Goal: Task Accomplishment & Management: Complete application form

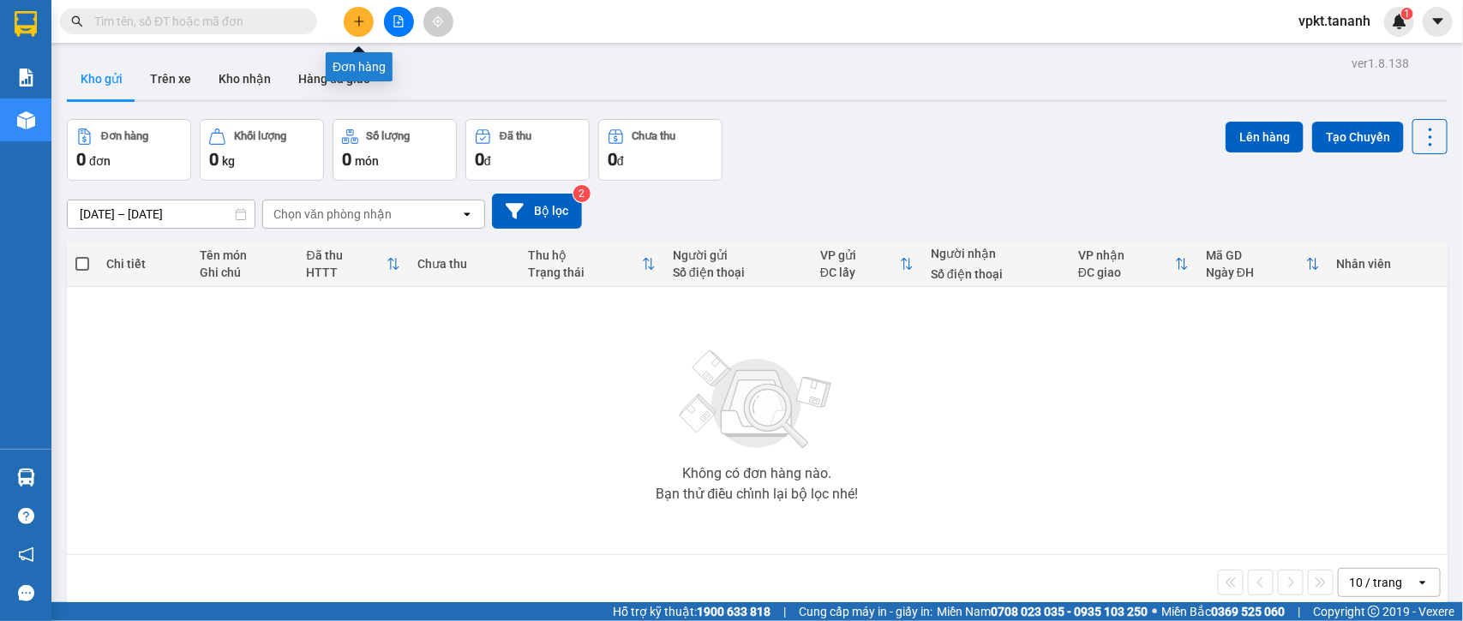
click at [361, 28] on button at bounding box center [359, 22] width 30 height 30
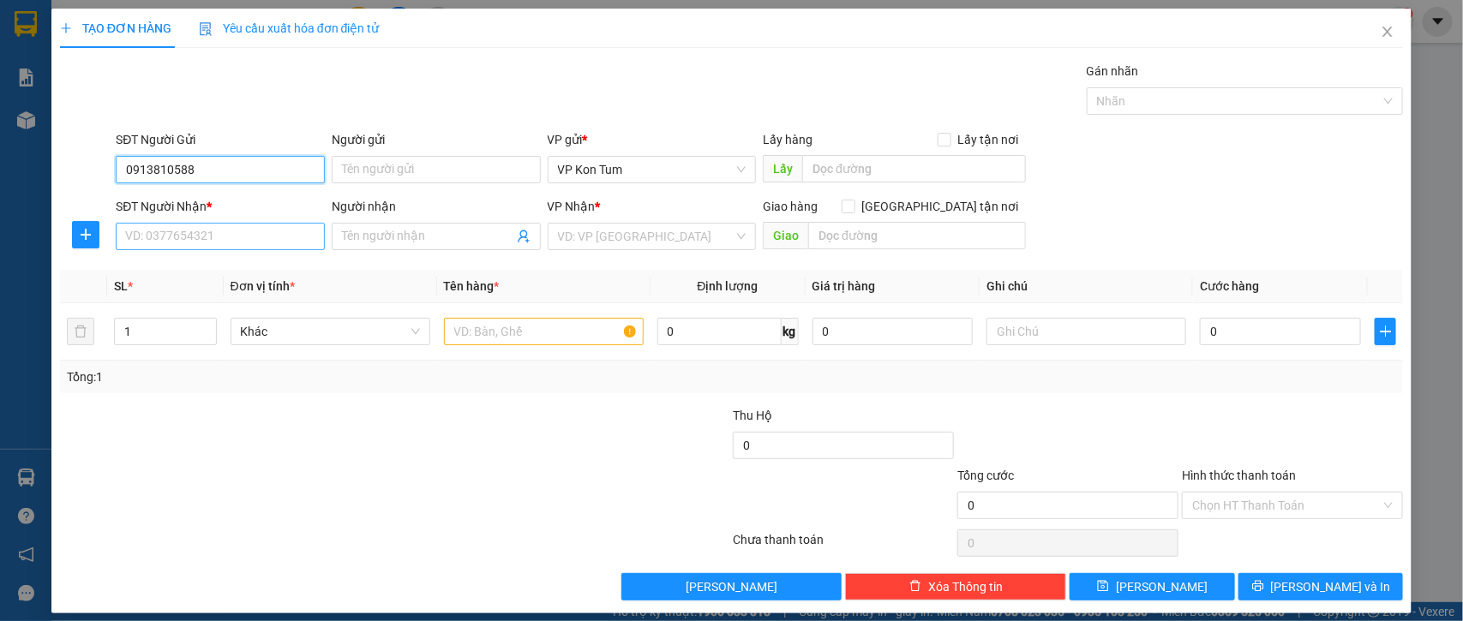
type input "0913810588"
click at [184, 236] on input "SĐT Người Nhận *" at bounding box center [220, 236] width 209 height 27
click at [344, 168] on input "Người gửi" at bounding box center [436, 169] width 209 height 27
type input "a"
type input "A NGÀ"
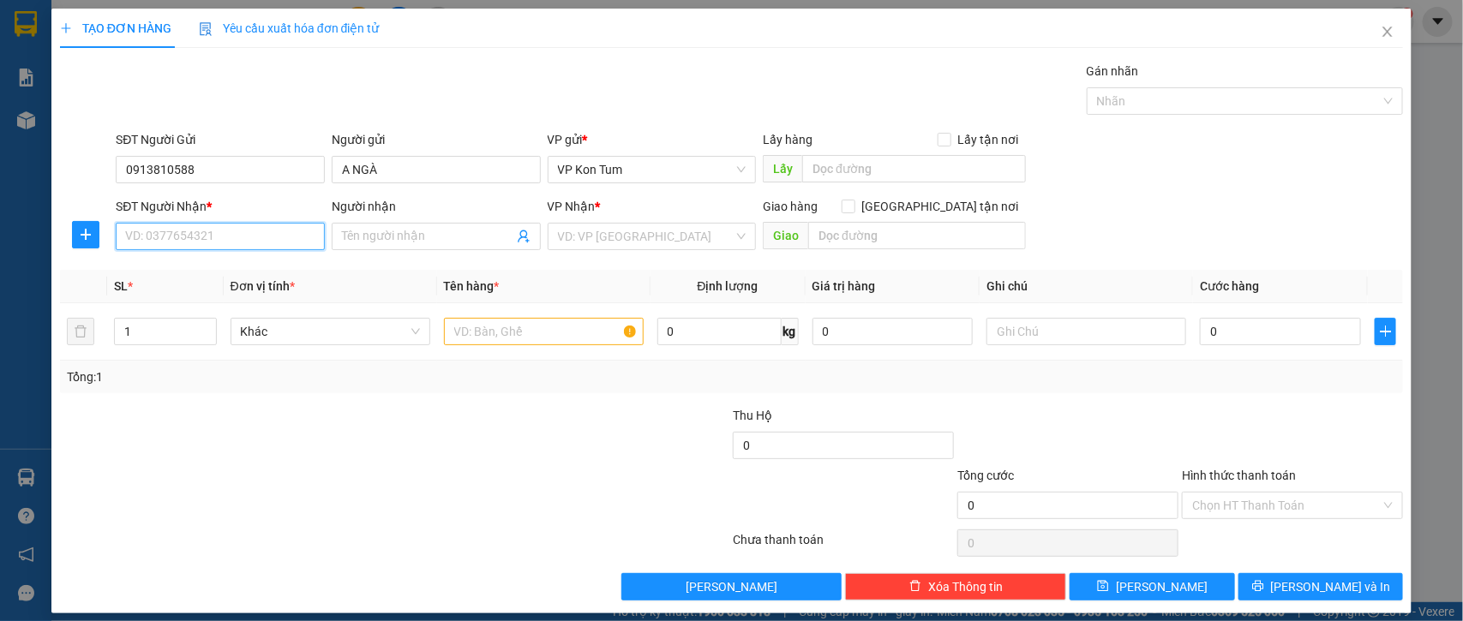
click at [272, 241] on input "SĐT Người Nhận *" at bounding box center [220, 236] width 209 height 27
type input "0905897952"
click at [390, 237] on input "Người nhận" at bounding box center [427, 236] width 171 height 19
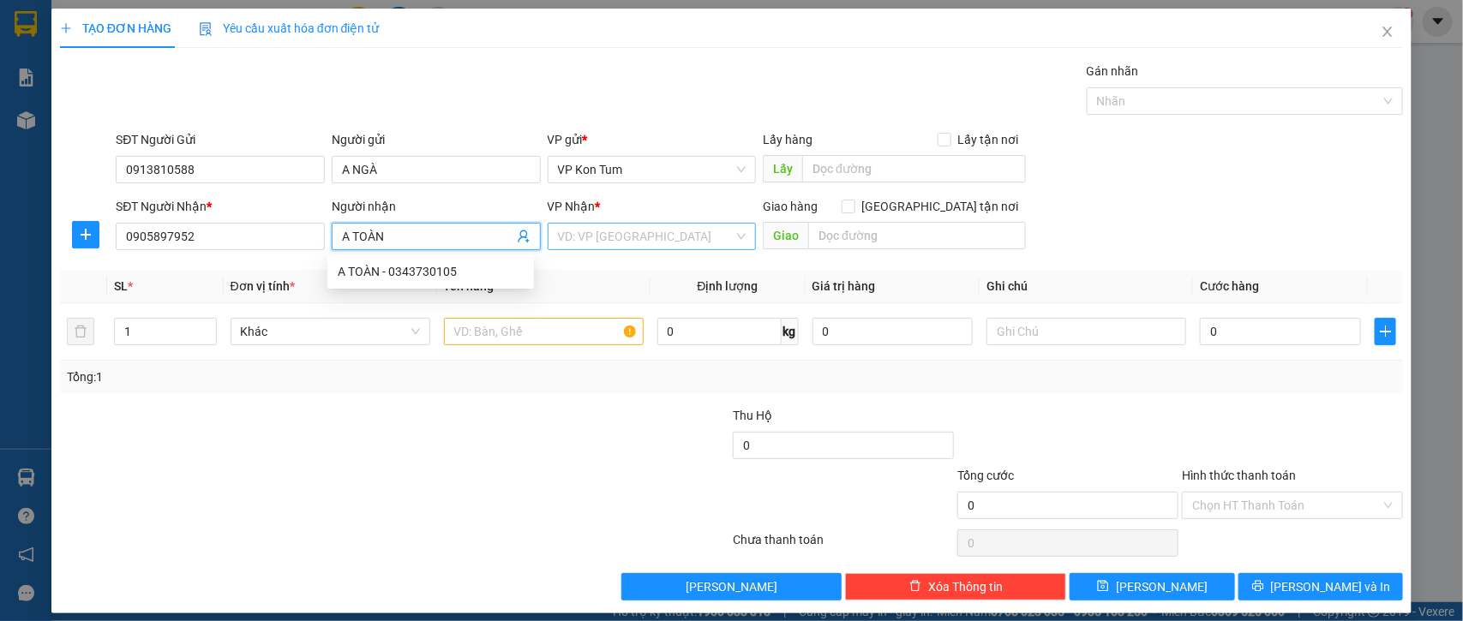
type input "A TOÀN"
click at [570, 233] on input "search" at bounding box center [646, 237] width 177 height 26
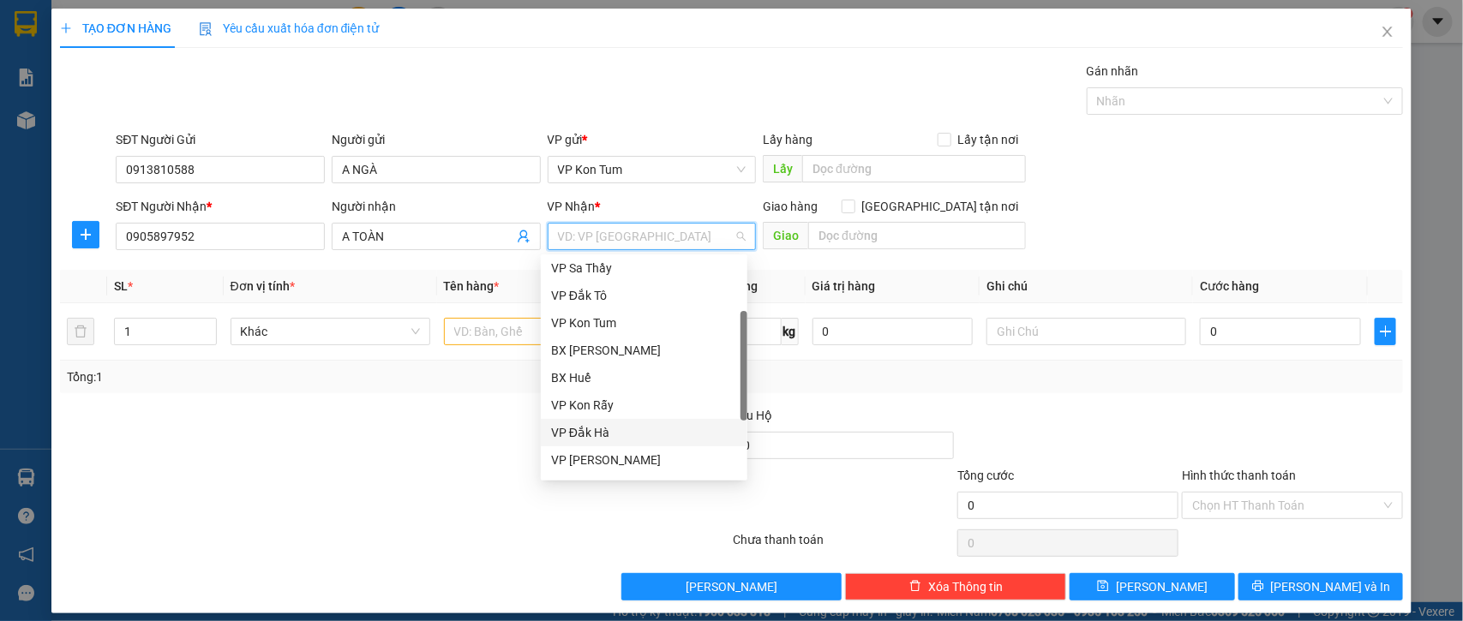
scroll to position [191, 0]
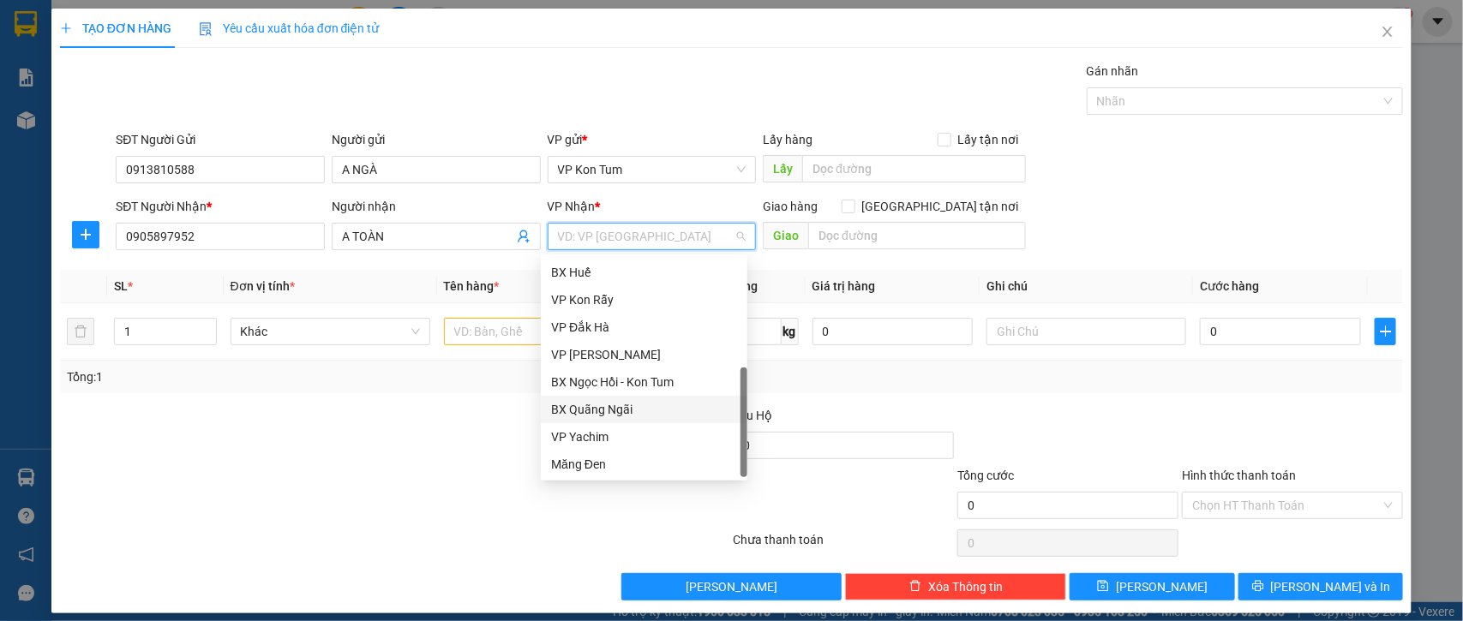
click at [651, 414] on div "BX Quãng Ngãi" at bounding box center [644, 409] width 186 height 19
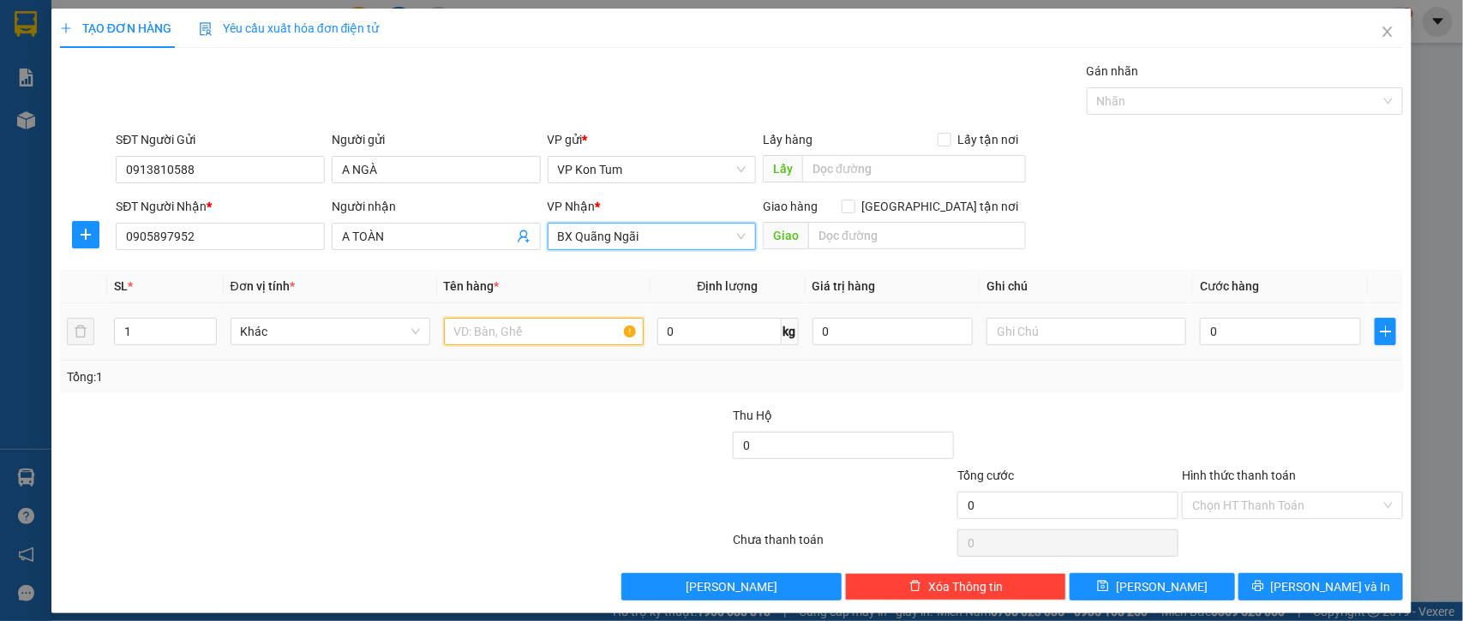
click at [493, 330] on input "text" at bounding box center [544, 331] width 200 height 27
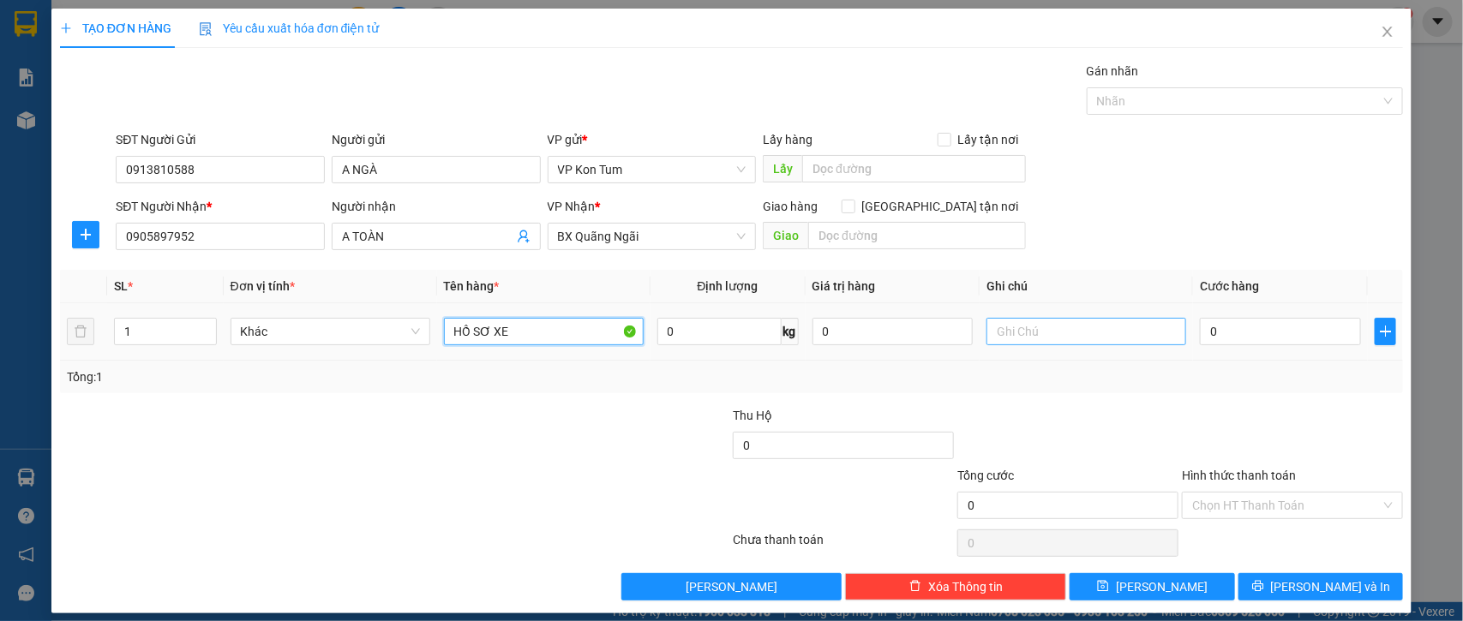
type input "HỒ SƠ XE"
click at [992, 341] on input "text" at bounding box center [1086, 331] width 200 height 27
type input "TM"
click at [1217, 340] on input "0" at bounding box center [1280, 331] width 161 height 27
type input "3"
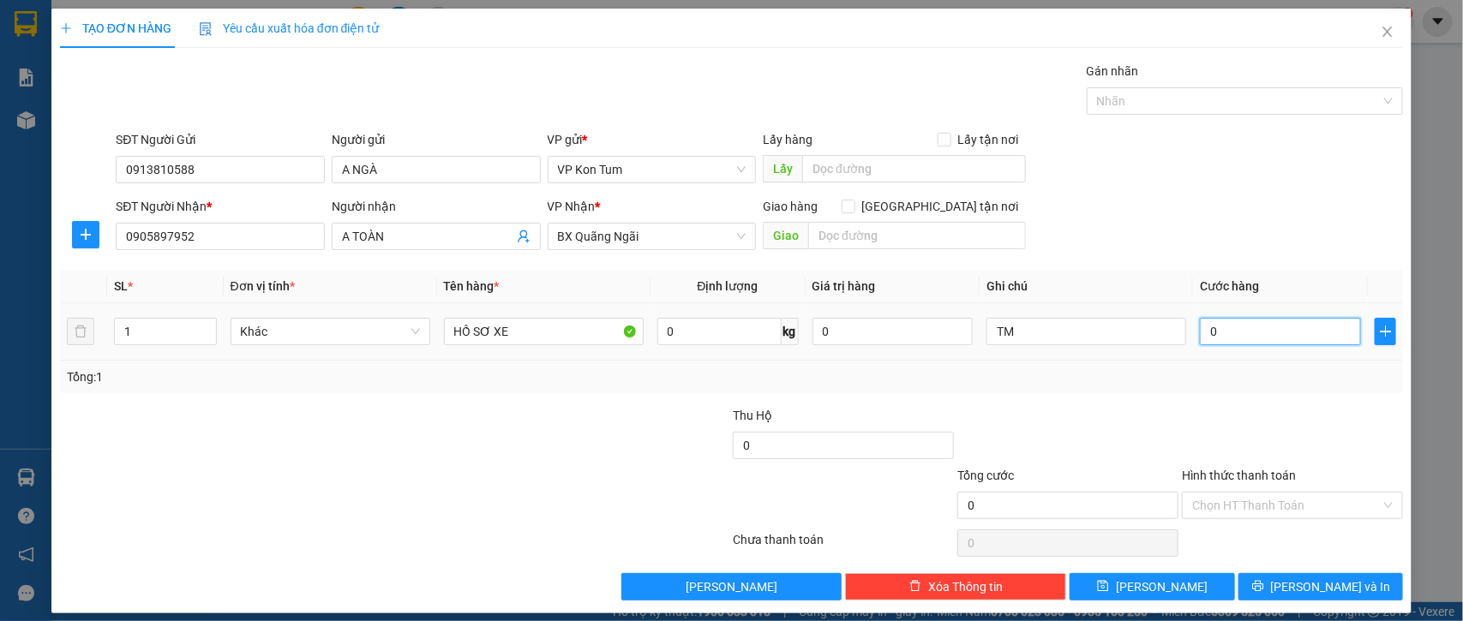
type input "3"
type input "30"
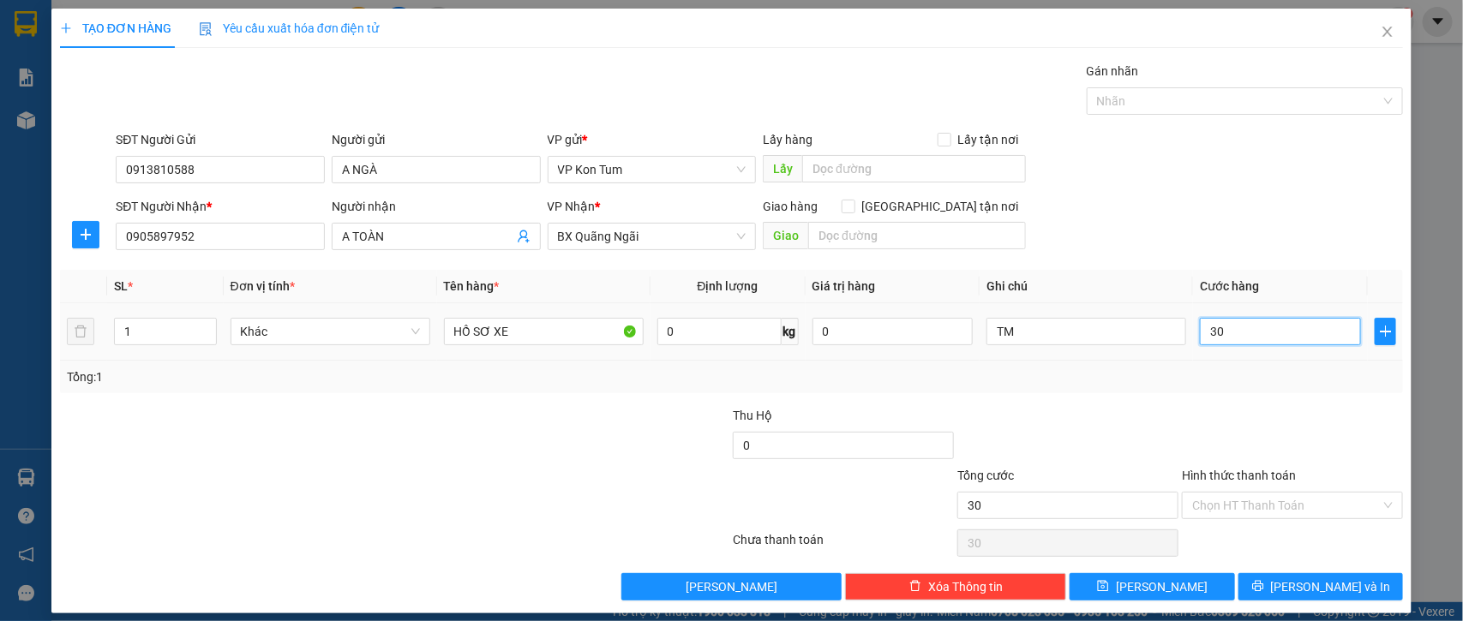
type input "300"
type input "3.000"
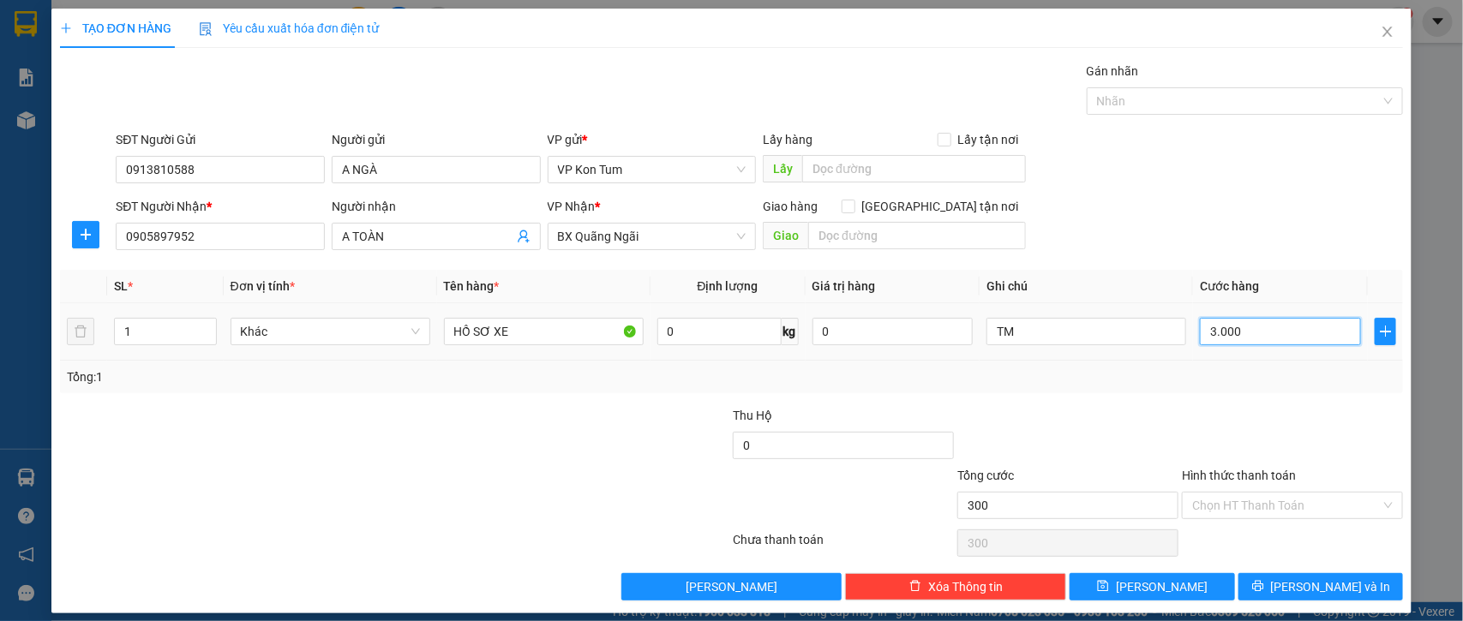
type input "3.000"
type input "30.000"
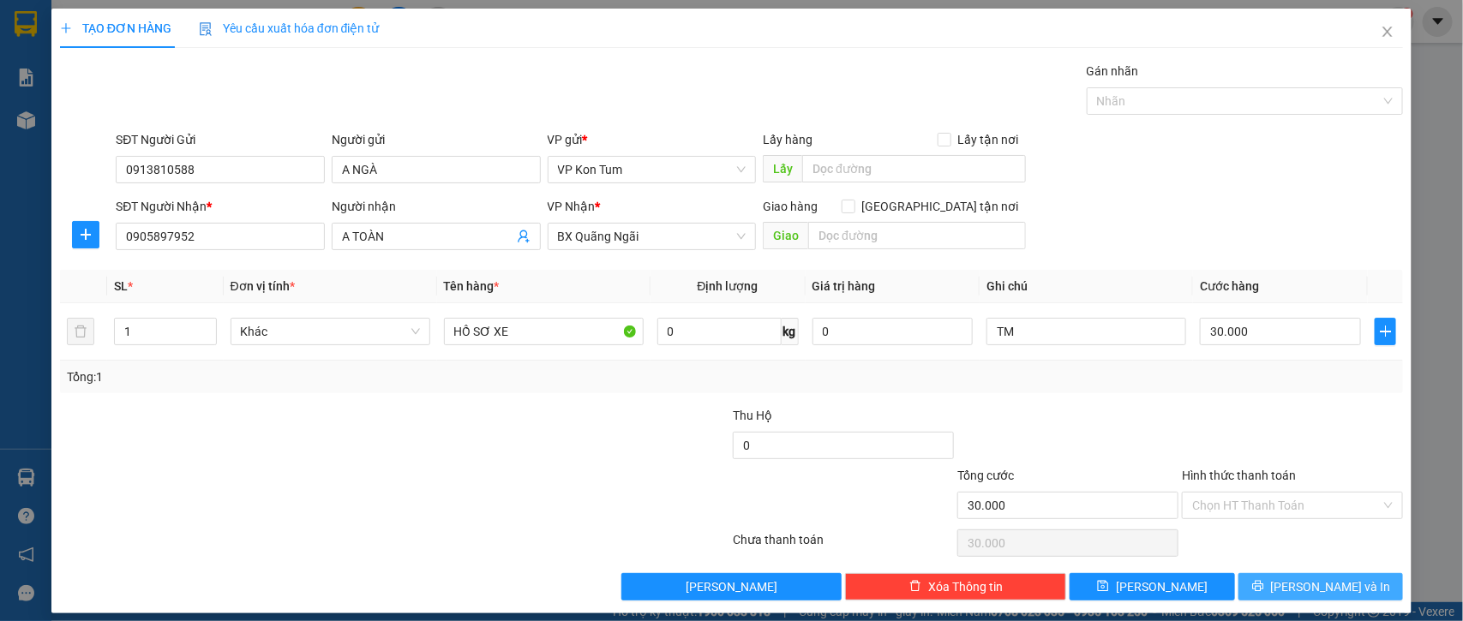
click at [1249, 584] on button "[PERSON_NAME] và In" at bounding box center [1320, 586] width 165 height 27
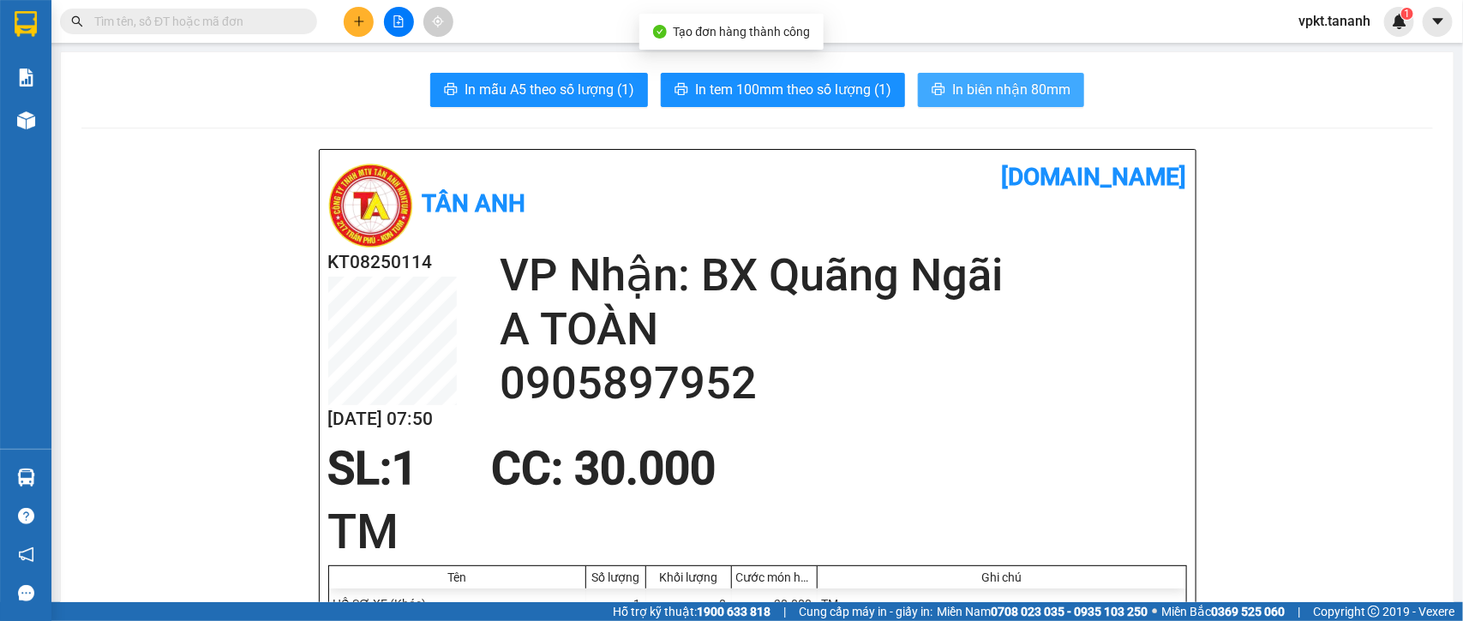
click at [960, 82] on span "In biên nhận 80mm" at bounding box center [1011, 89] width 118 height 21
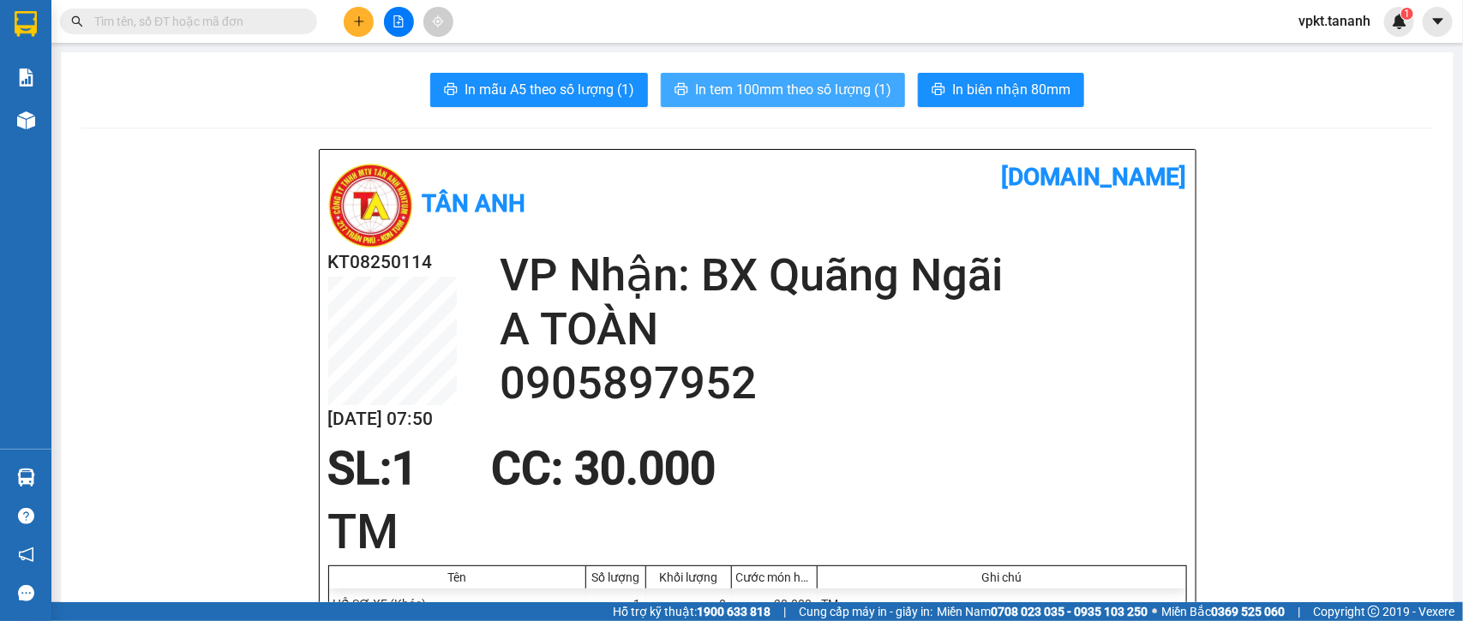
click at [728, 94] on span "In tem 100mm theo số lượng (1)" at bounding box center [793, 89] width 196 height 21
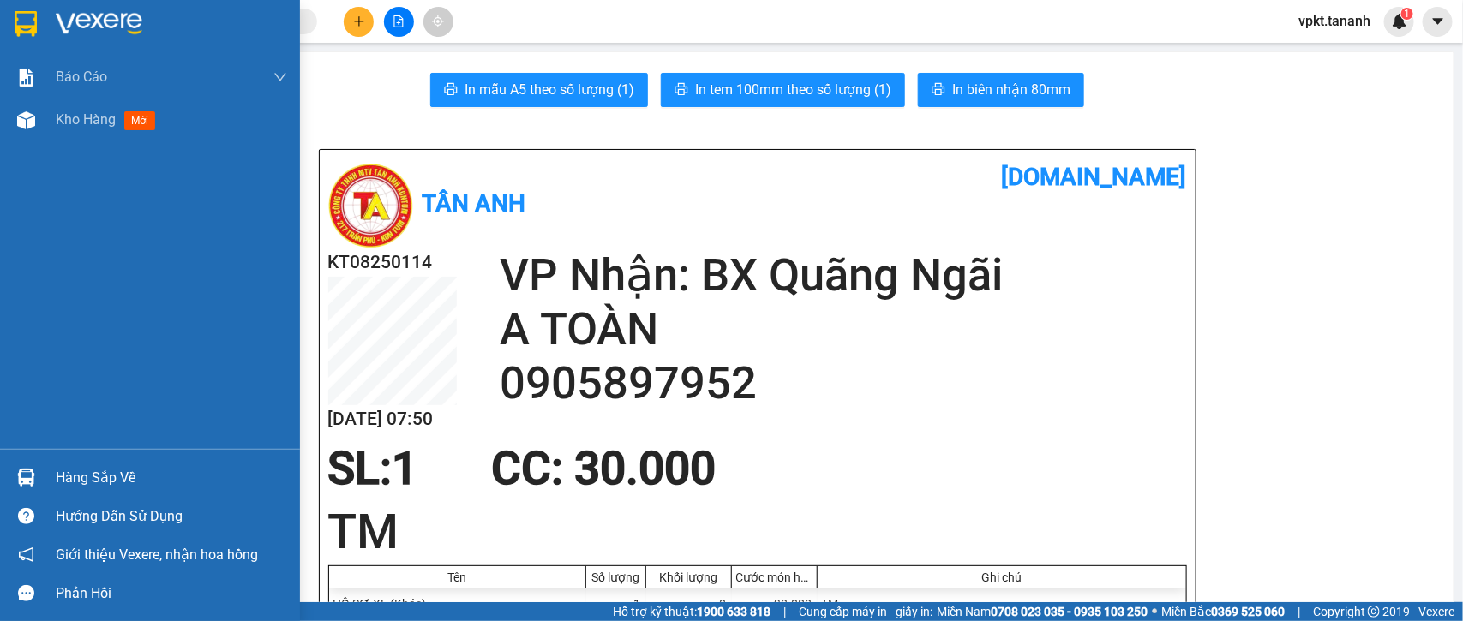
click at [60, 24] on img at bounding box center [99, 24] width 87 height 26
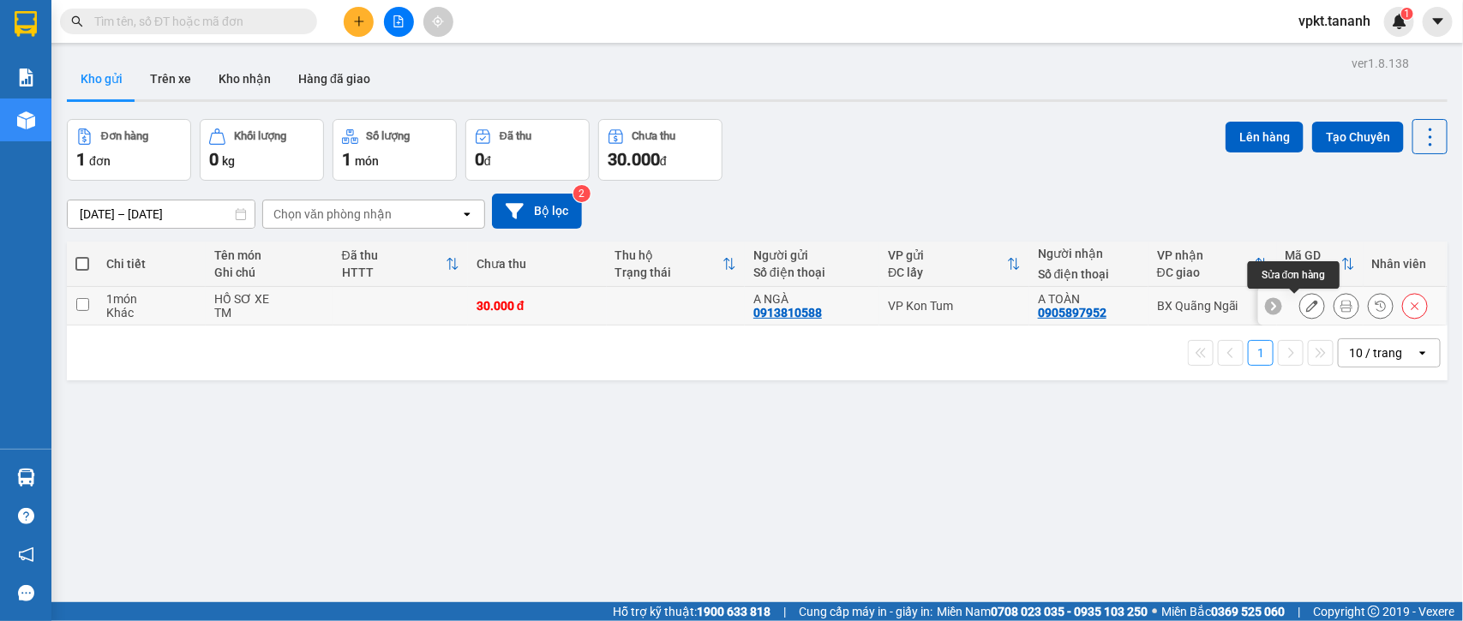
click at [1306, 306] on icon at bounding box center [1312, 306] width 12 height 12
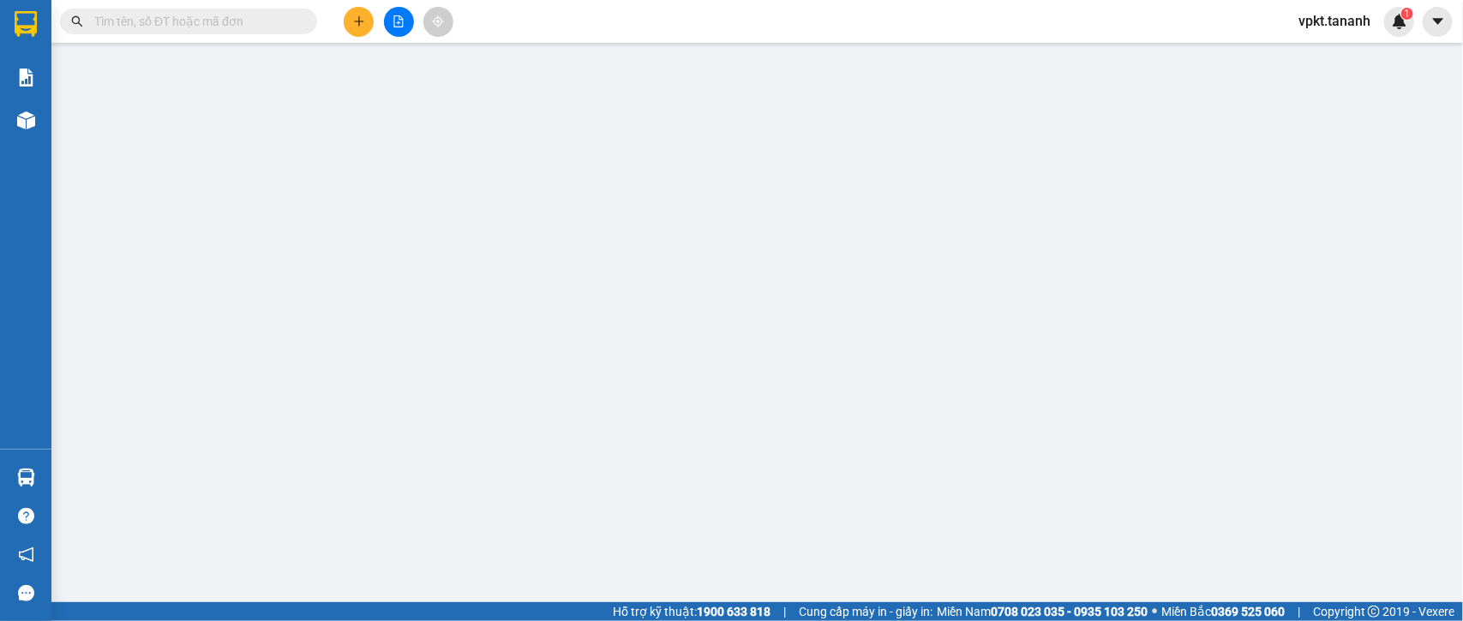
type input "0913810588"
type input "0905897952"
type input "30.000"
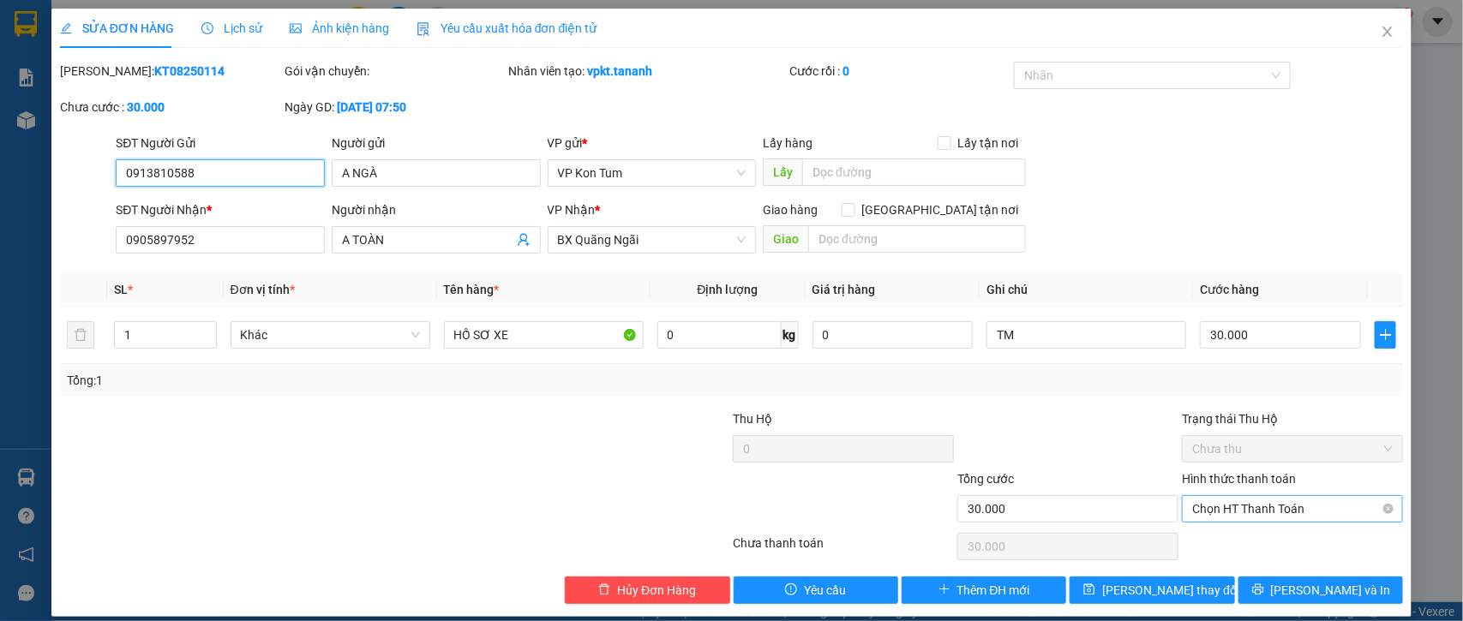
click at [1242, 512] on span "Chọn HT Thanh Toán" at bounding box center [1292, 509] width 201 height 26
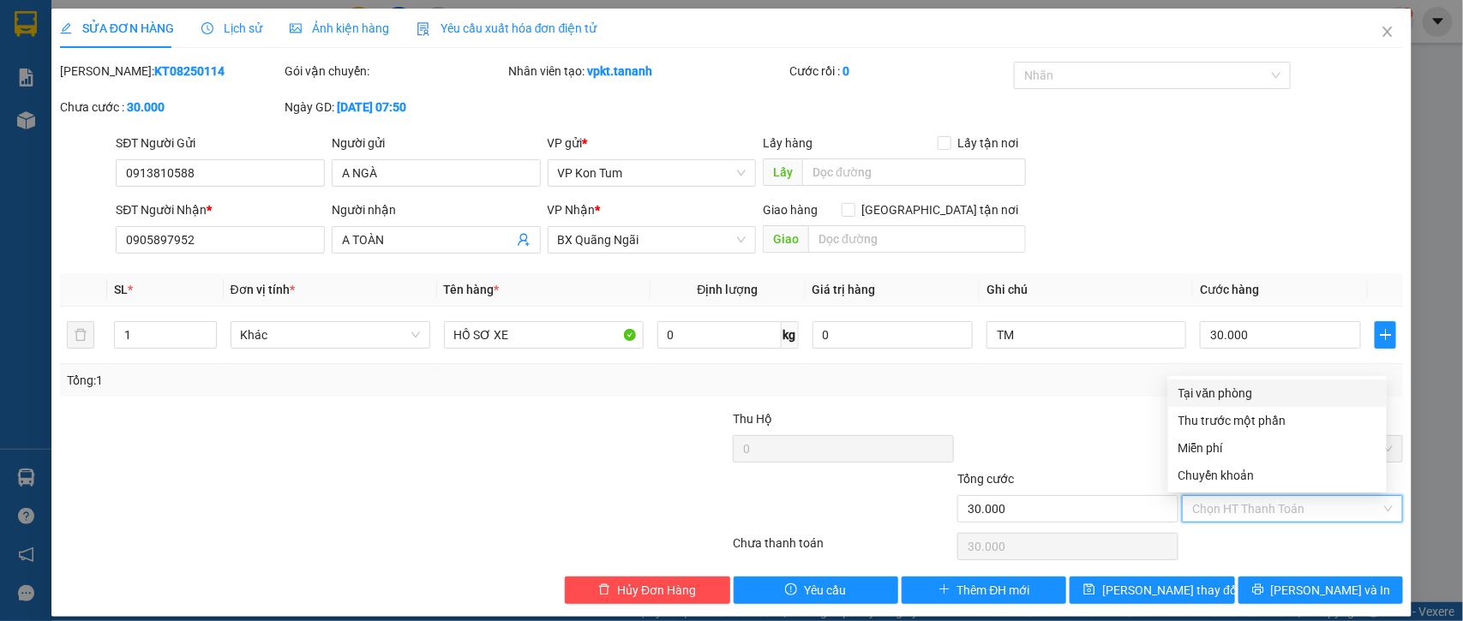
click at [1235, 392] on div "Tại văn phòng" at bounding box center [1277, 393] width 198 height 19
type input "0"
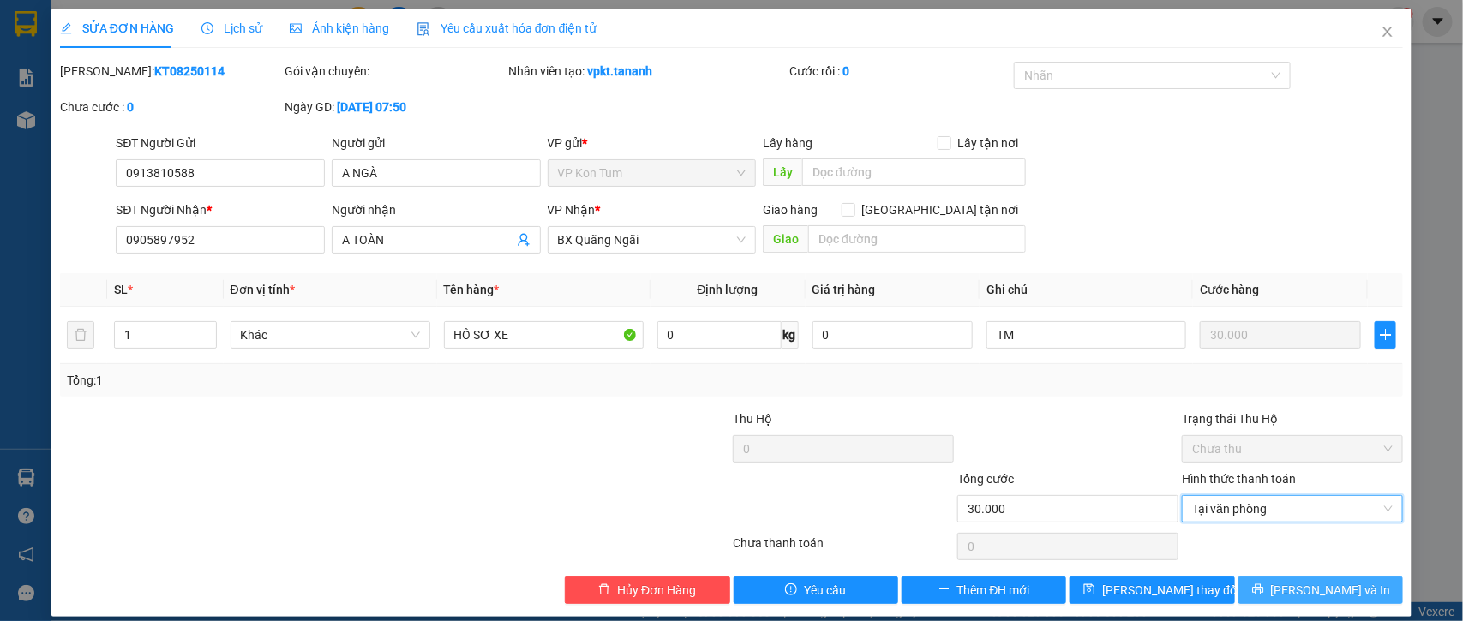
click at [1299, 589] on span "[PERSON_NAME] và In" at bounding box center [1331, 590] width 120 height 19
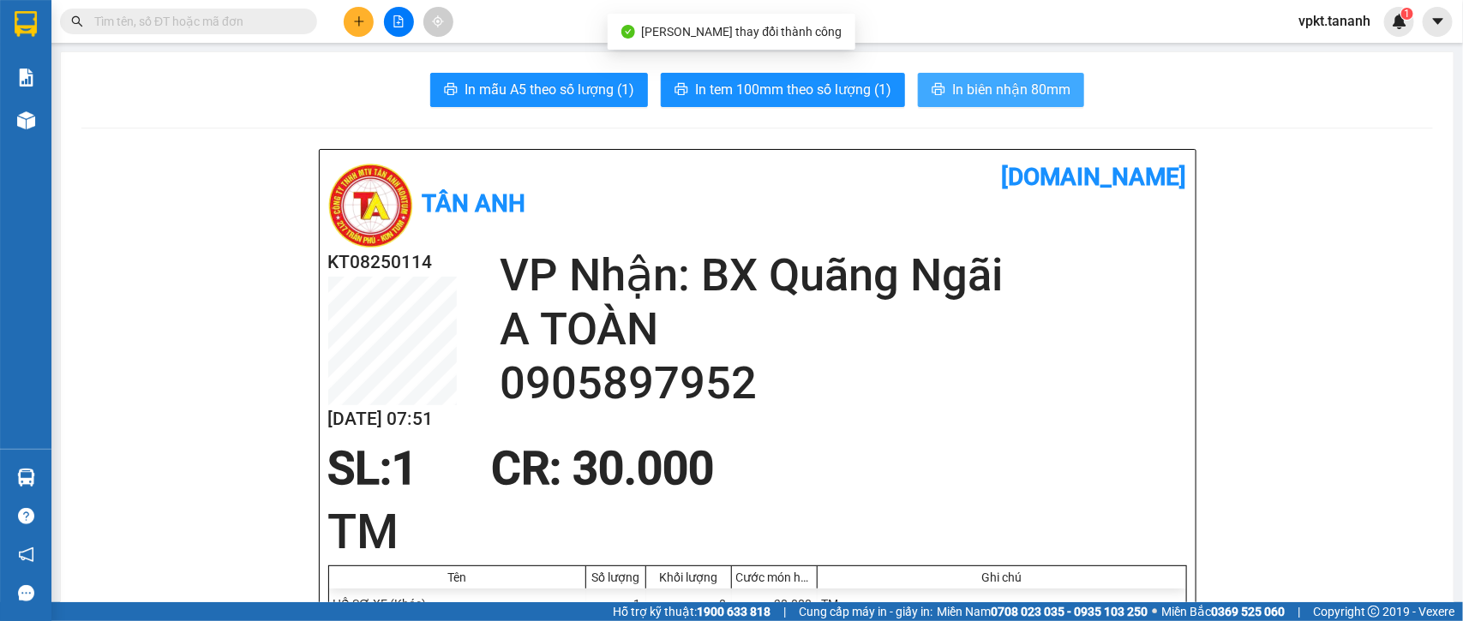
click at [975, 75] on button "In biên nhận 80mm" at bounding box center [1001, 90] width 166 height 34
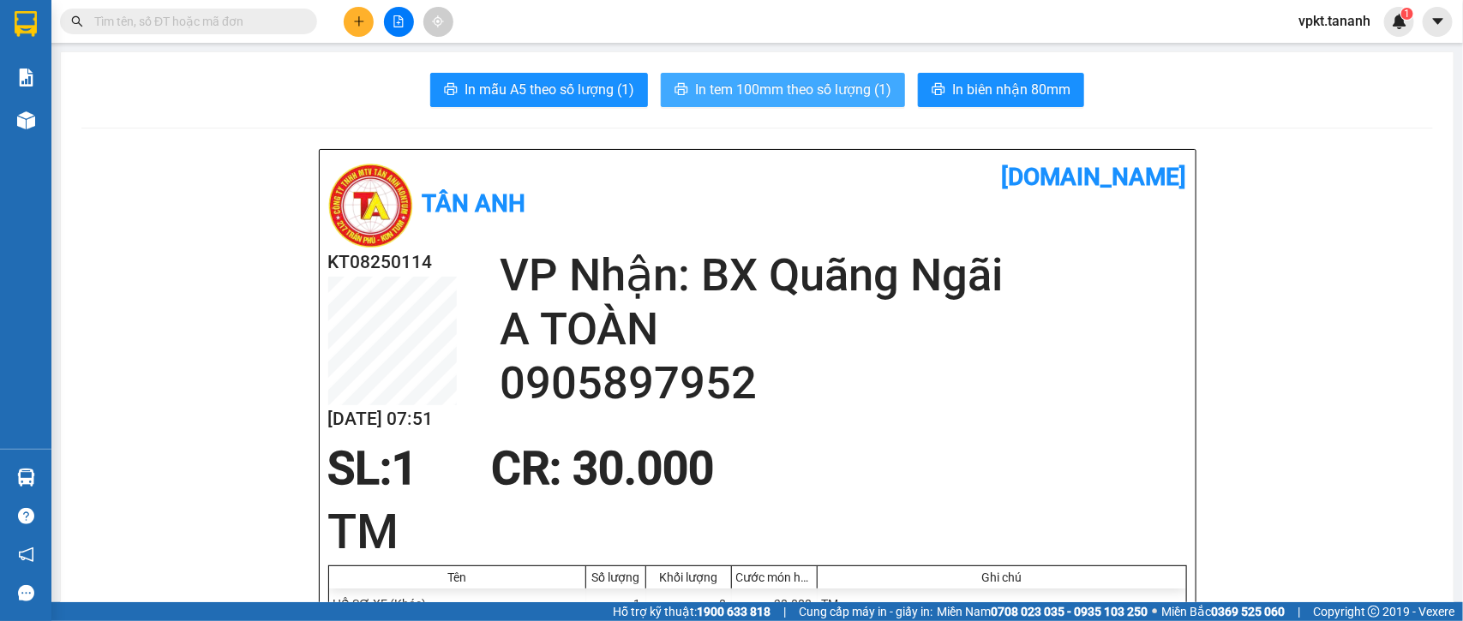
click at [812, 91] on span "In tem 100mm theo số lượng (1)" at bounding box center [793, 89] width 196 height 21
